Goal: Unclear

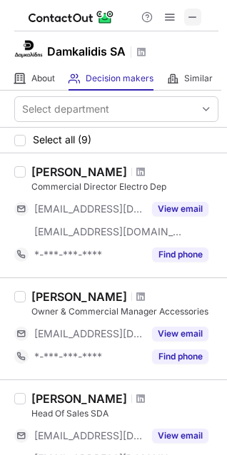
click at [192, 21] on span at bounding box center [192, 16] width 11 height 11
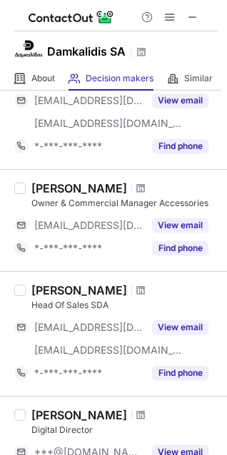
scroll to position [143, 0]
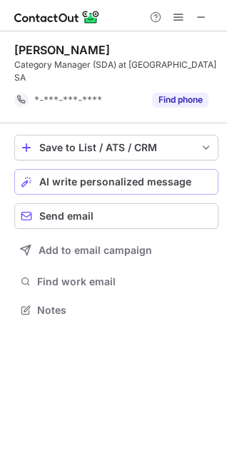
scroll to position [288, 227]
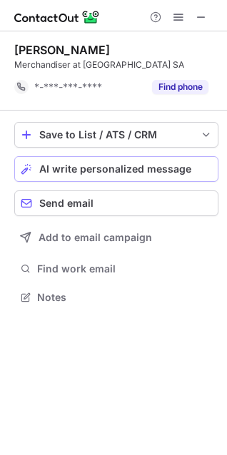
scroll to position [288, 227]
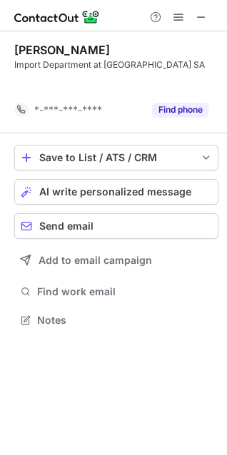
scroll to position [288, 227]
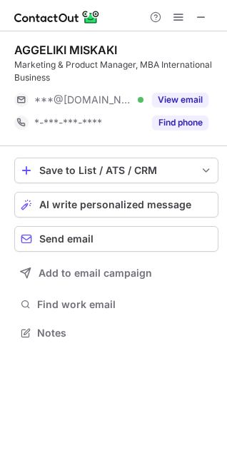
scroll to position [323, 227]
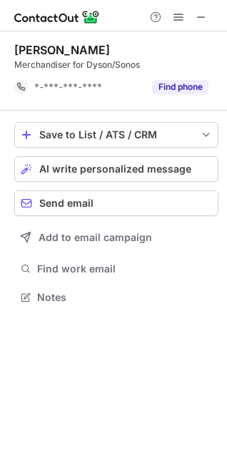
scroll to position [288, 227]
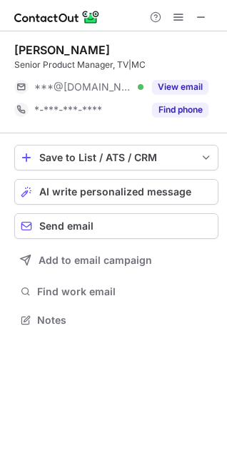
scroll to position [311, 227]
click at [201, 17] on span at bounding box center [201, 16] width 11 height 11
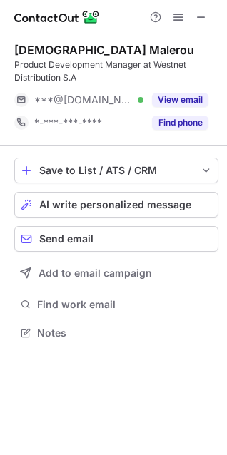
scroll to position [323, 227]
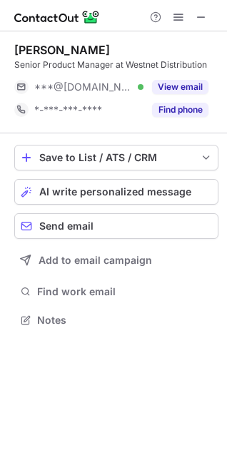
scroll to position [311, 227]
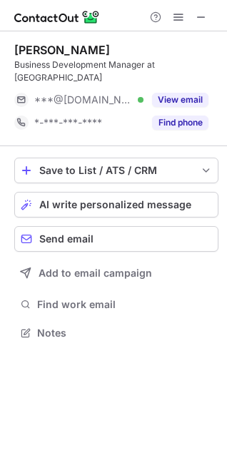
scroll to position [311, 227]
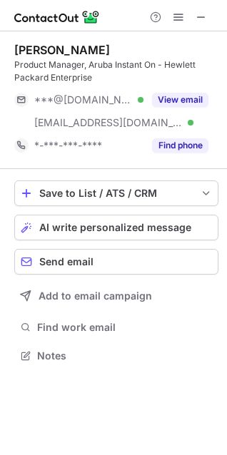
scroll to position [346, 227]
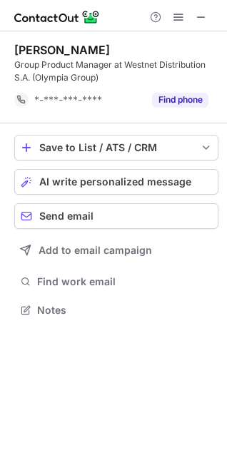
scroll to position [301, 227]
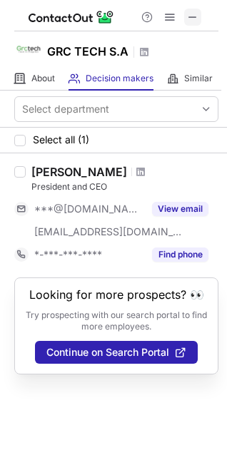
click at [195, 18] on span at bounding box center [192, 16] width 11 height 11
